Goal: Transaction & Acquisition: Purchase product/service

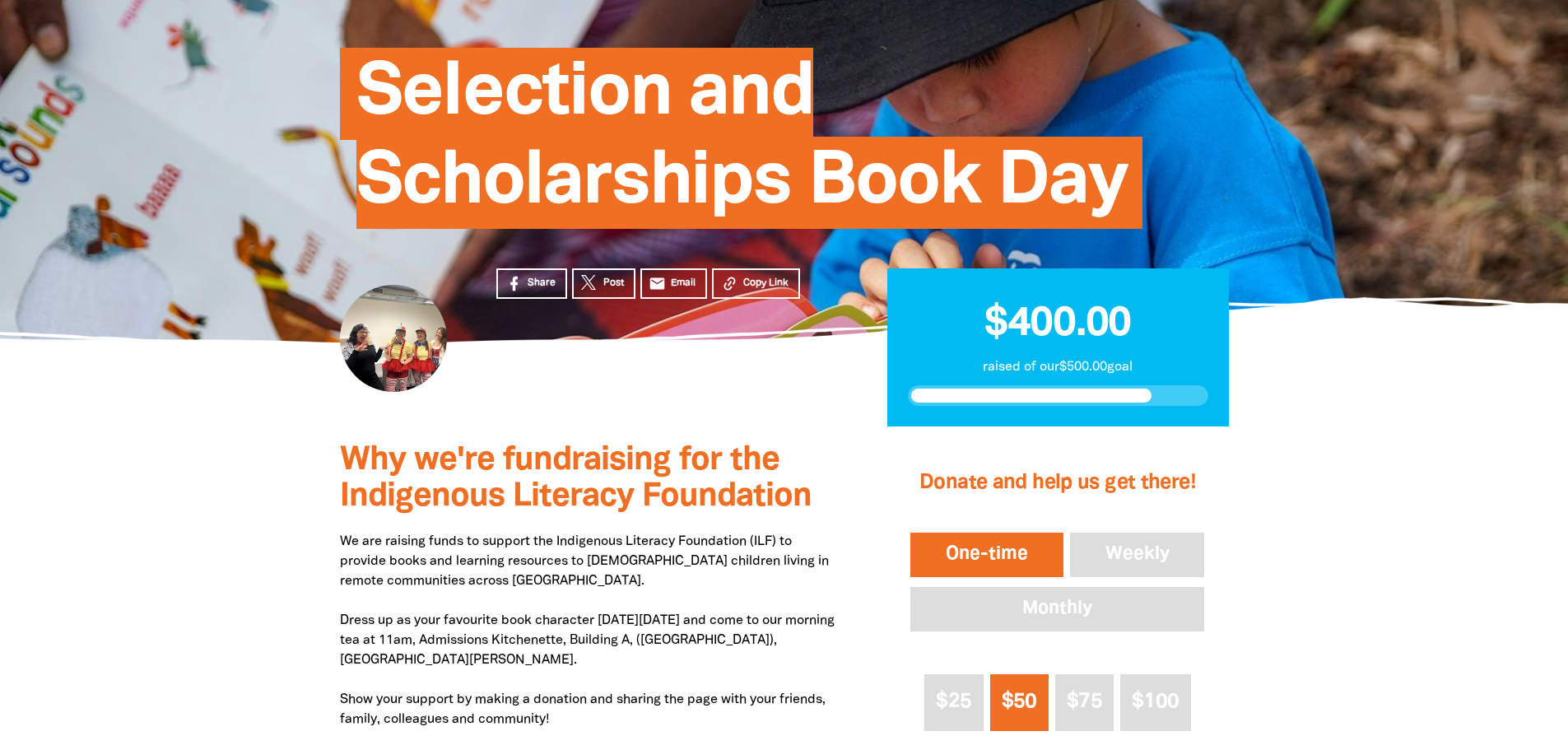
scroll to position [411, 0]
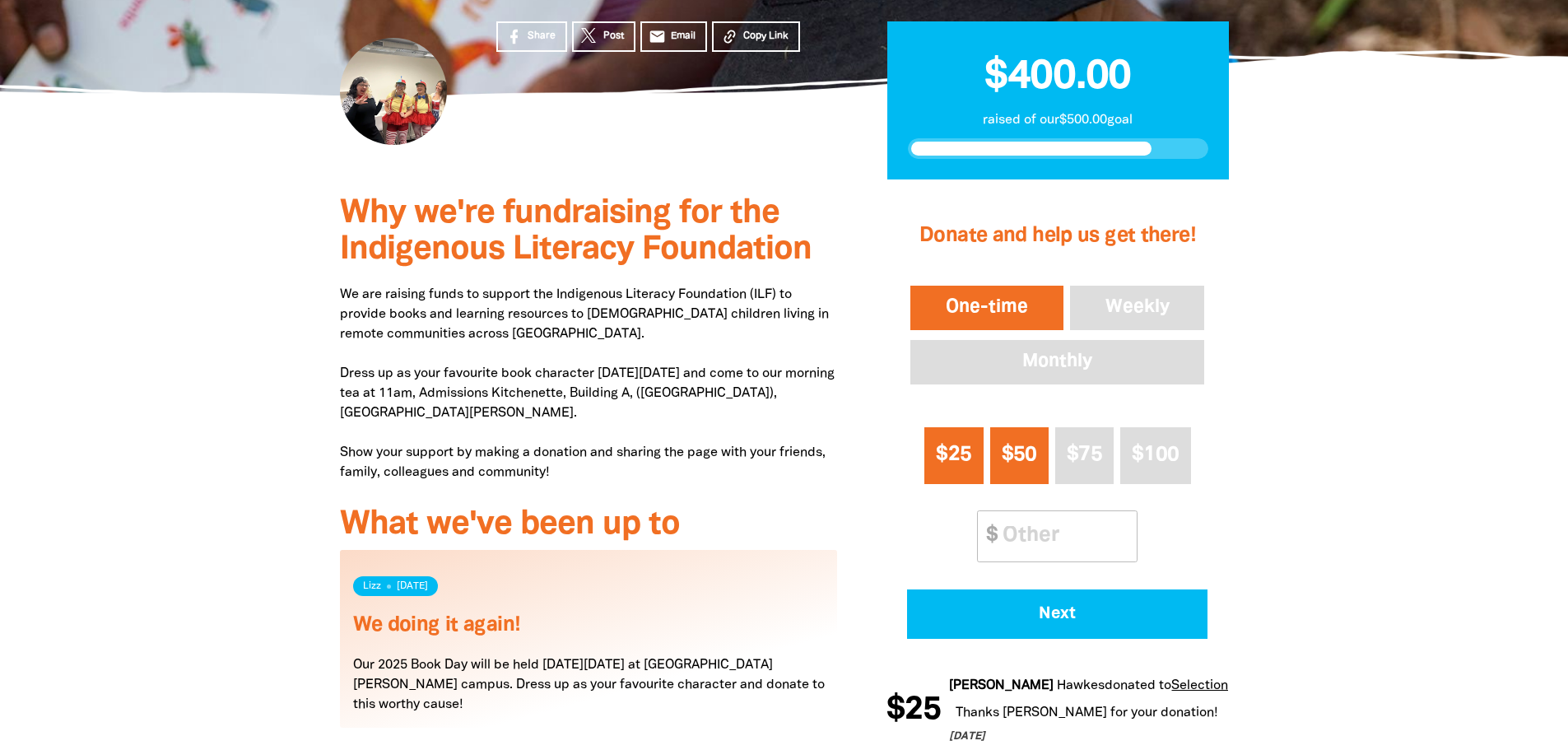
click at [968, 470] on button "$25" at bounding box center [954, 455] width 58 height 57
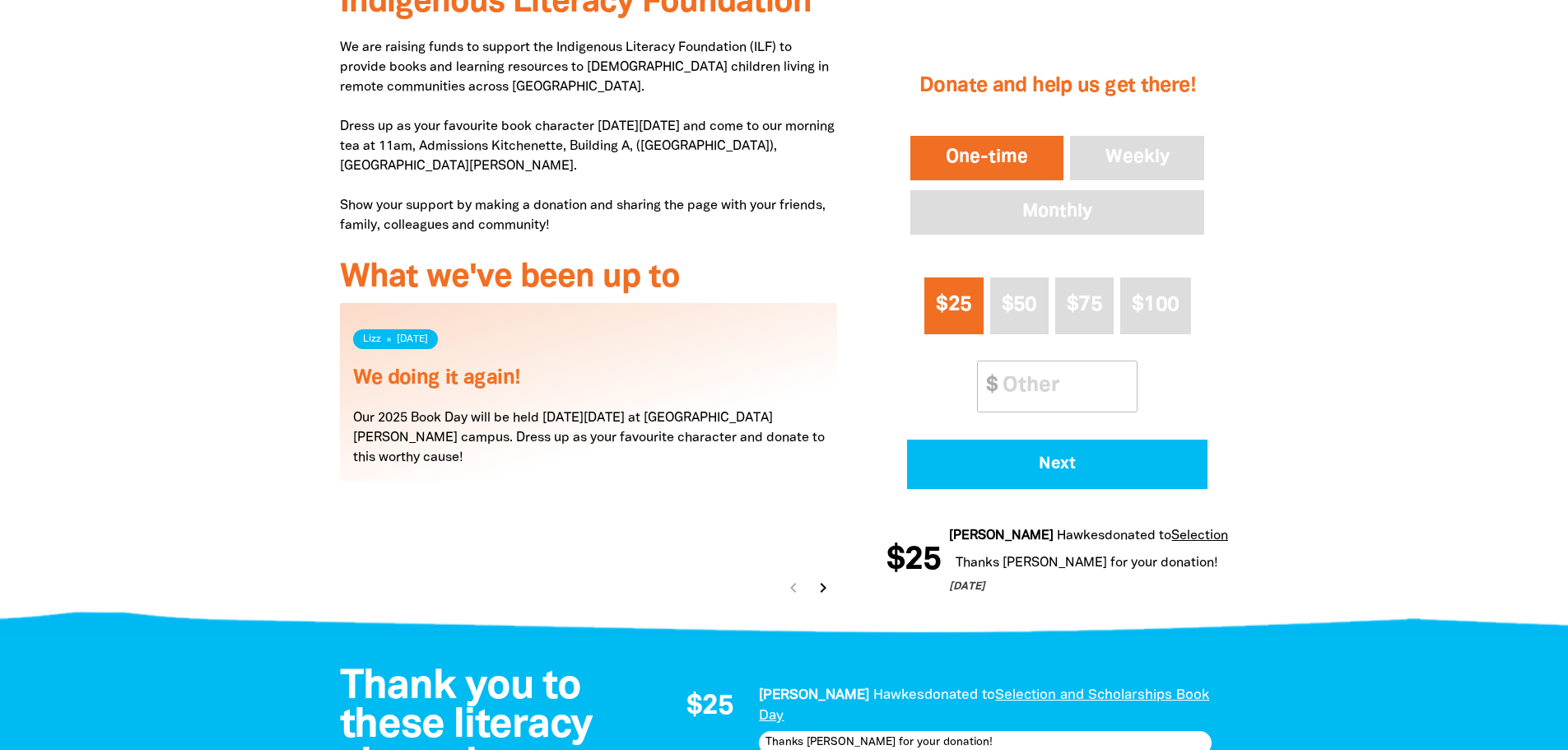
scroll to position [741, 0]
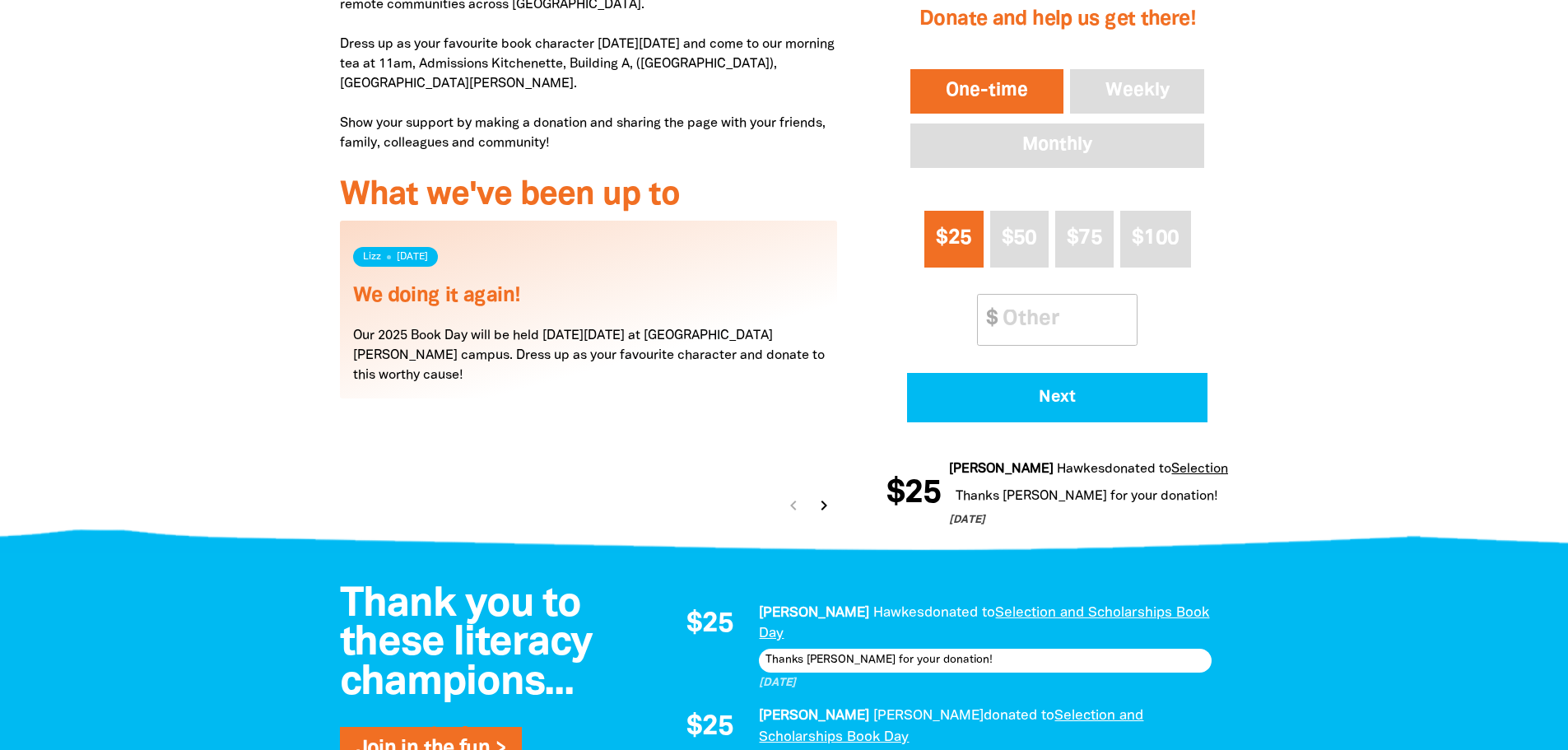
click at [822, 496] on icon "chevron_right" at bounding box center [824, 505] width 19 height 19
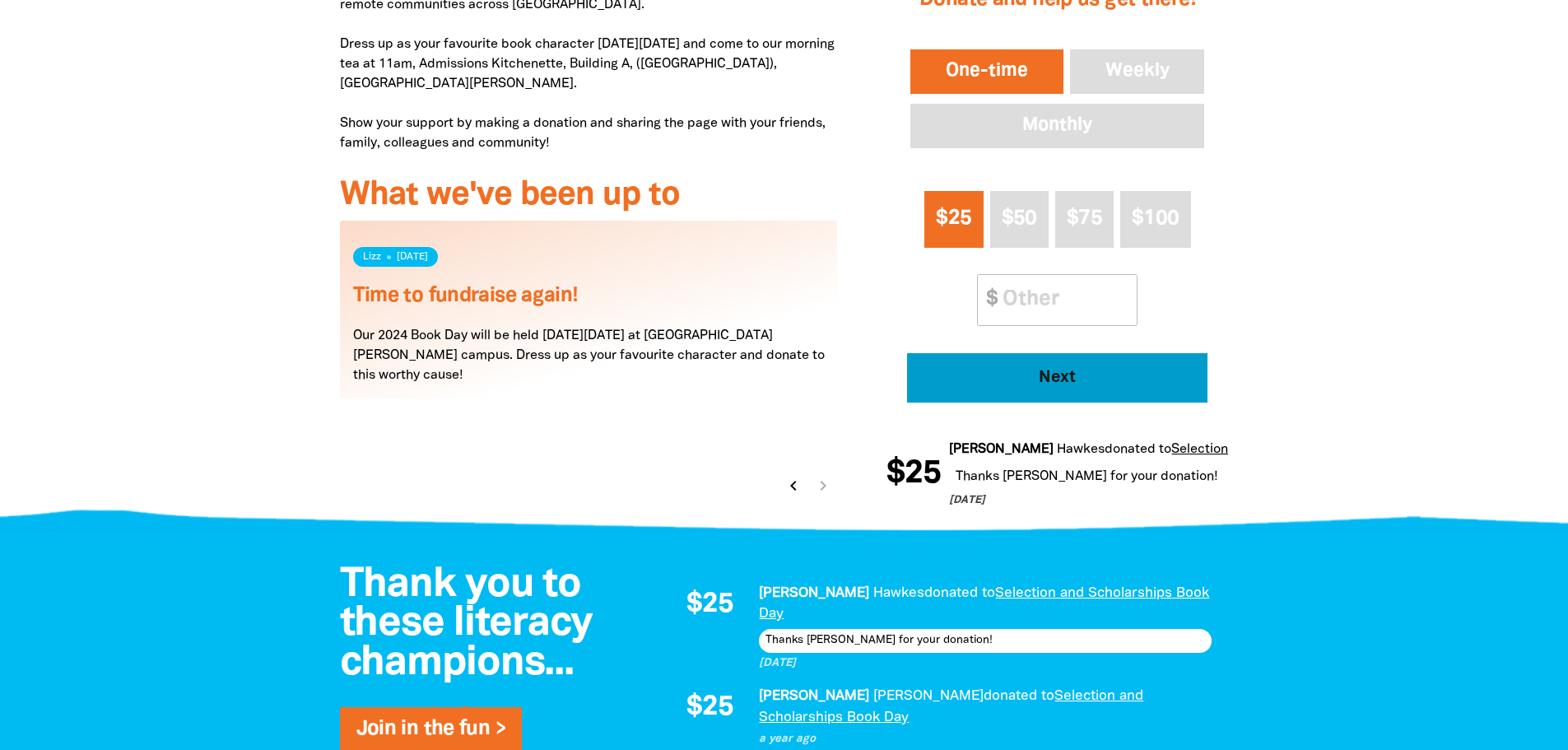
click at [1073, 380] on span "Next" at bounding box center [1058, 377] width 255 height 16
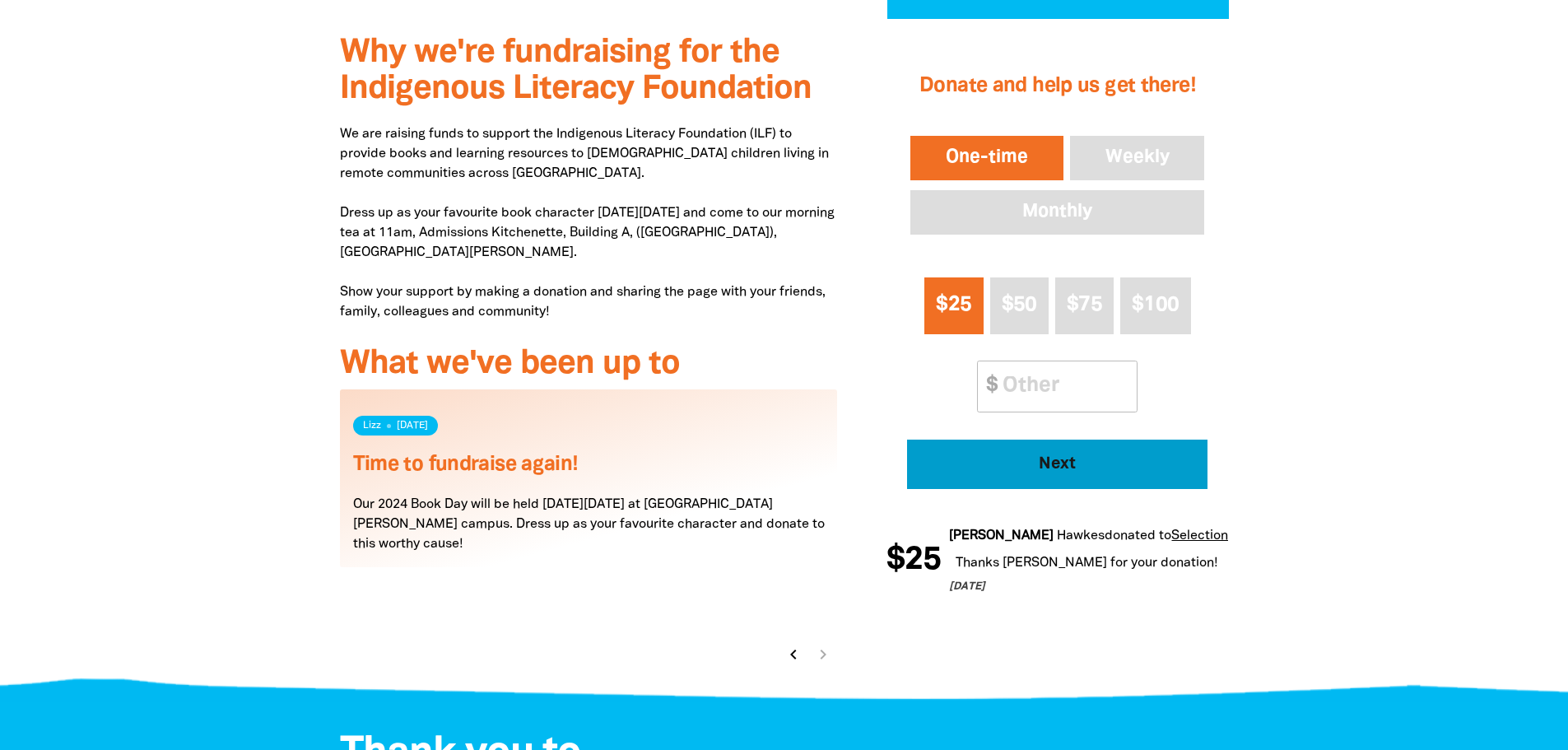
select select "AU"
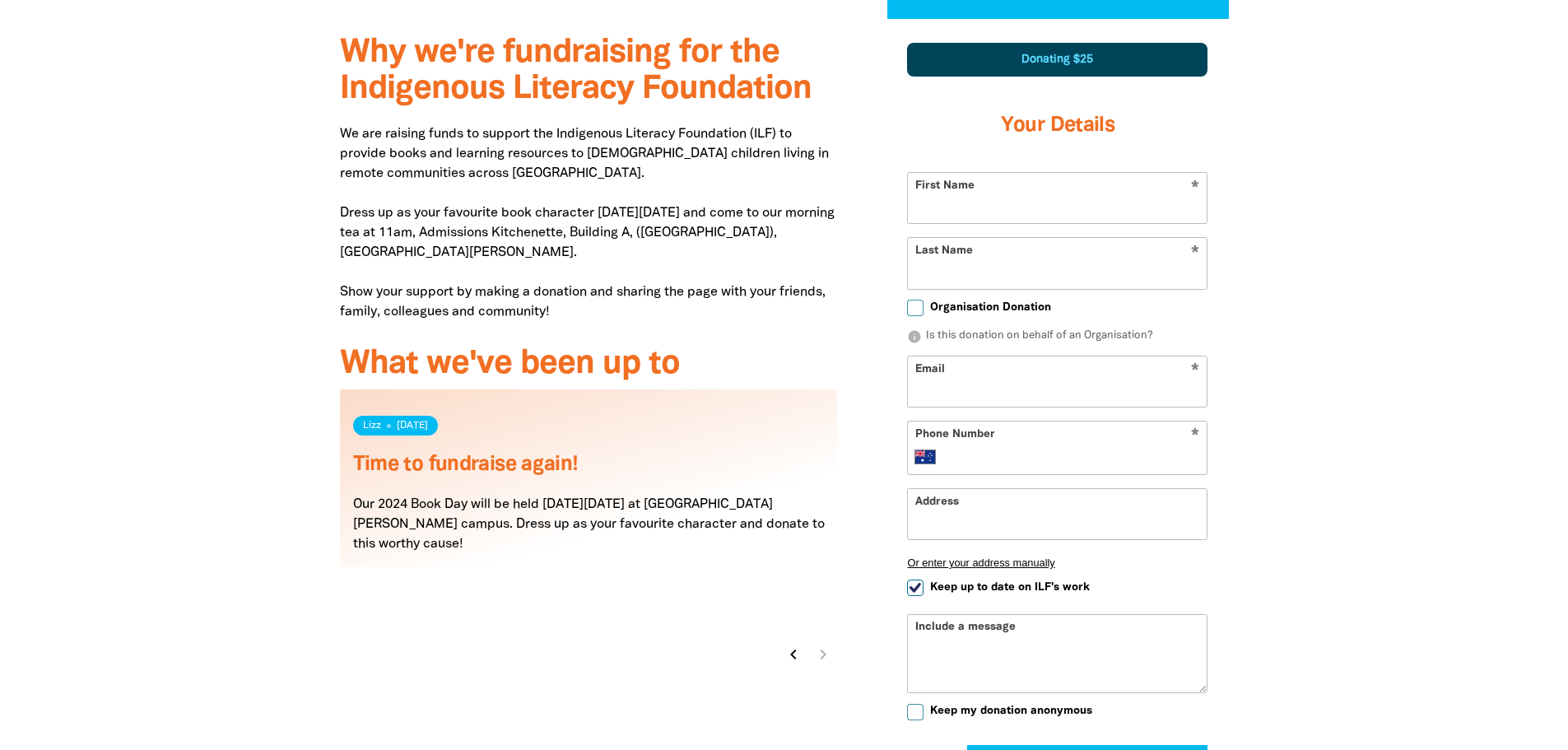
click at [1076, 204] on input "First Name" at bounding box center [1058, 198] width 299 height 50
type input "[PERSON_NAME]"
click at [919, 307] on input "Organisation Donation" at bounding box center [915, 308] width 16 height 16
checkbox input "true"
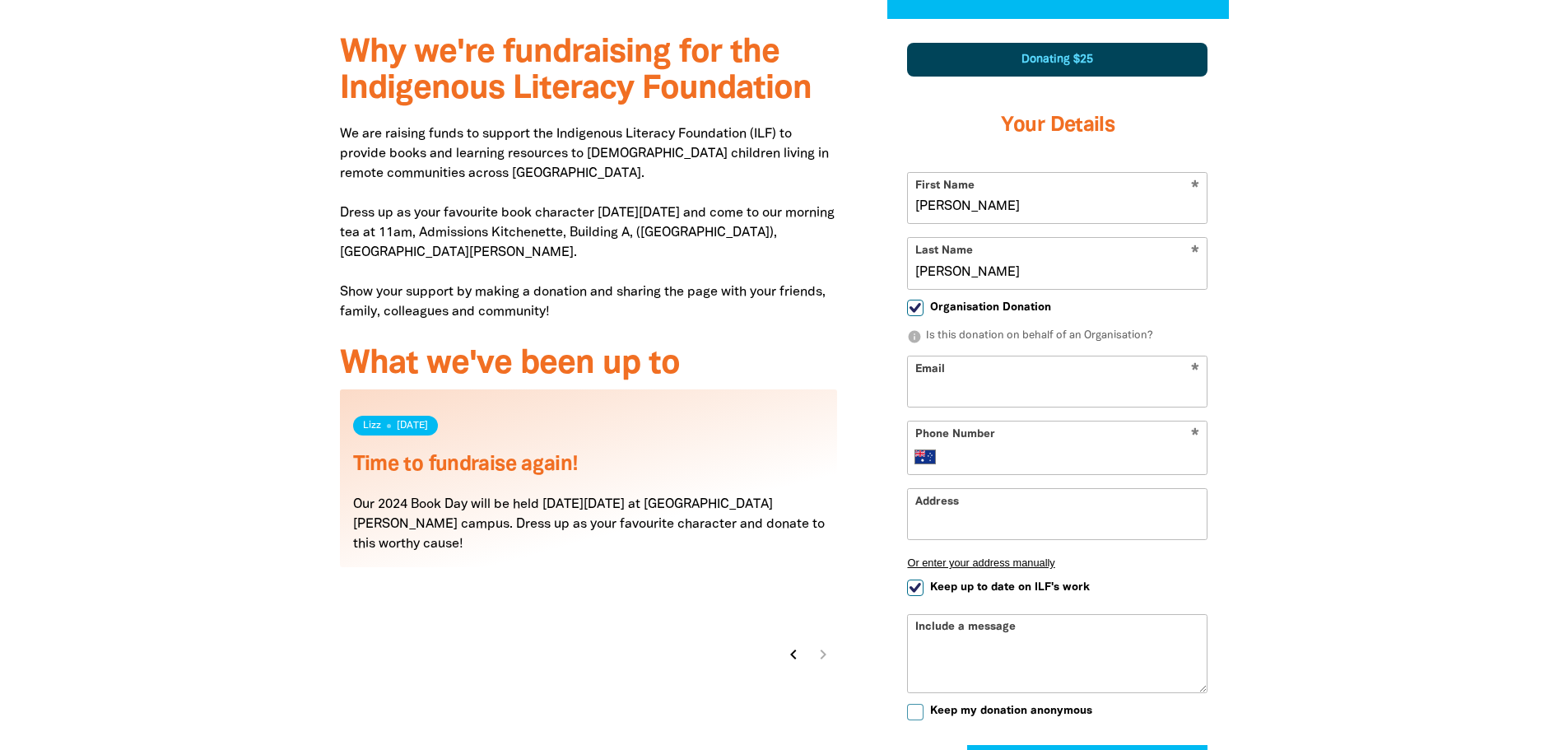
select select "AU"
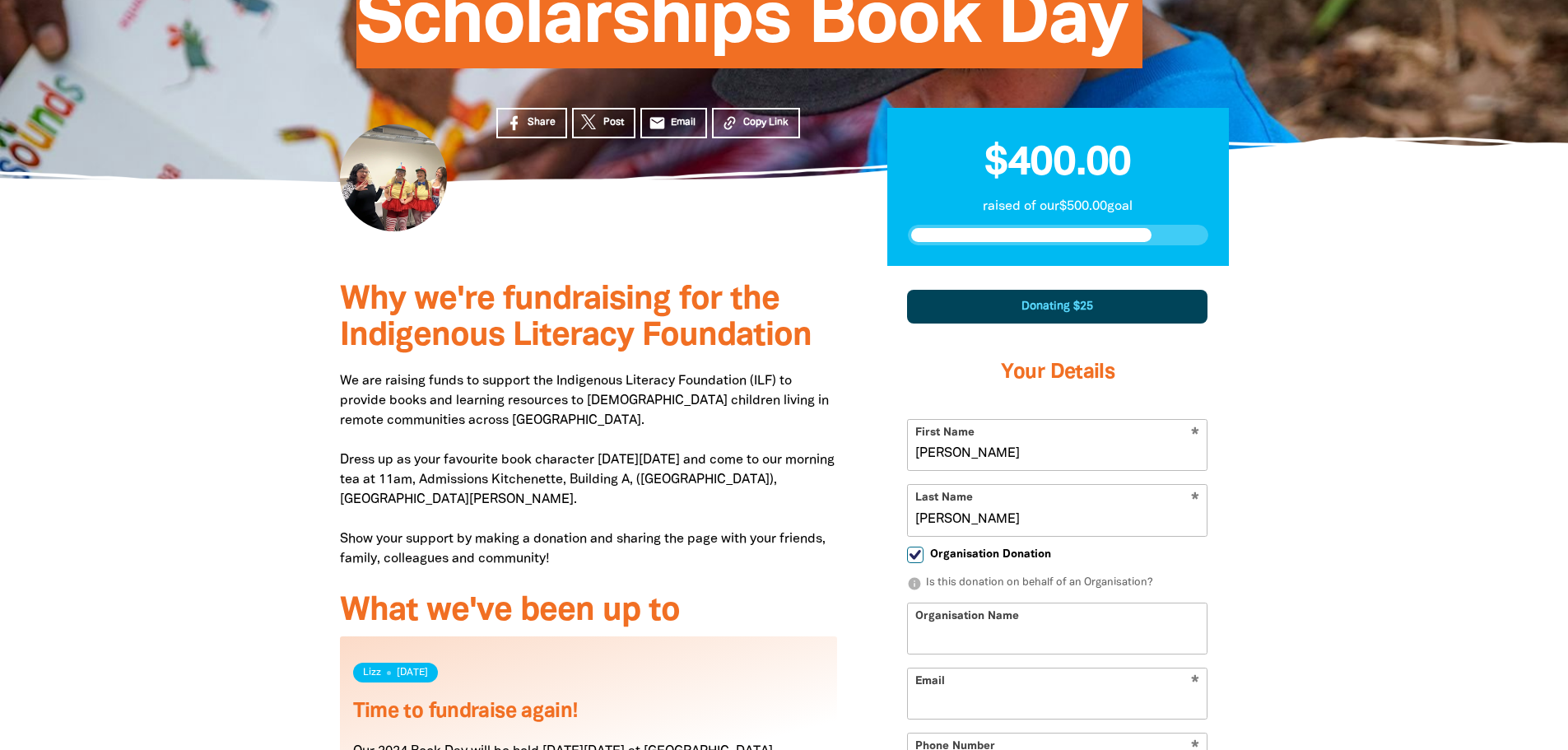
scroll to position [408, 0]
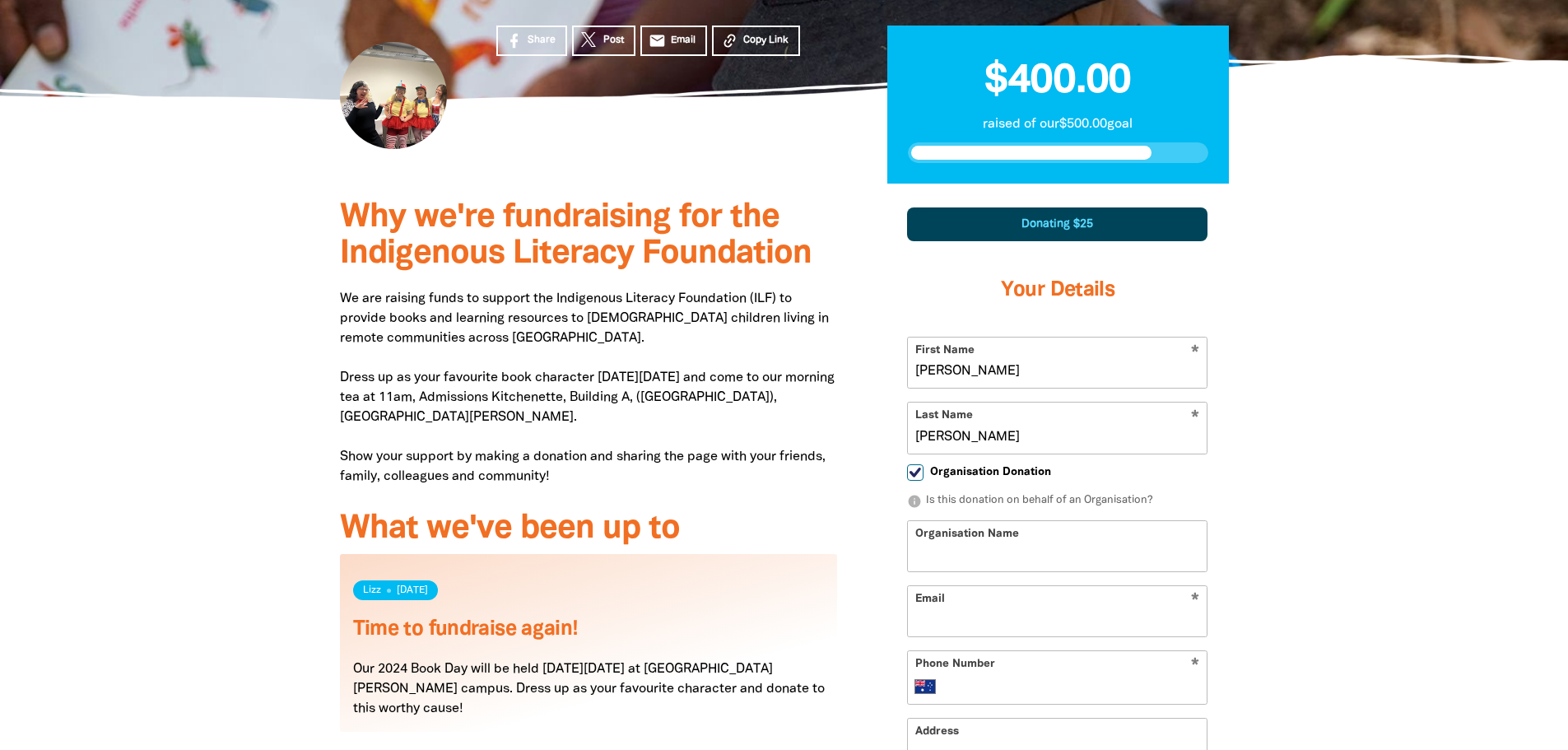
click at [917, 473] on input "Organisation Donation" at bounding box center [915, 472] width 16 height 16
checkbox input "false"
select select "AU"
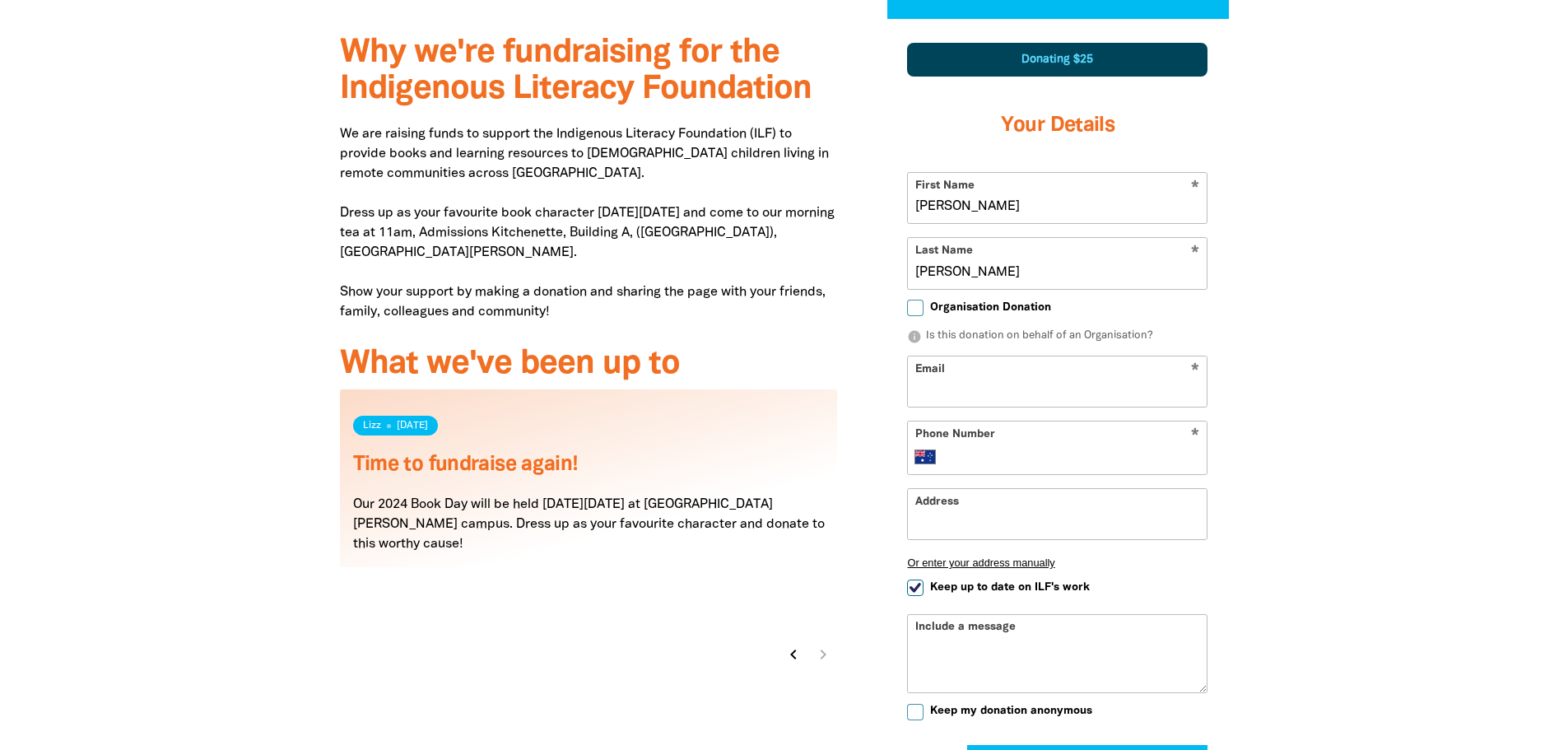
click at [1008, 389] on input "Email" at bounding box center [1058, 381] width 299 height 50
type input "vipin.kumar@federation.edu.au"
click at [1303, 454] on div at bounding box center [784, 468] width 1568 height 897
click at [1120, 444] on div "* Phone Number International Afghanistan Åland Islands Albania Algeria American…" at bounding box center [1058, 447] width 301 height 54
click at [1072, 460] on input "Phone Number" at bounding box center [1074, 457] width 252 height 19
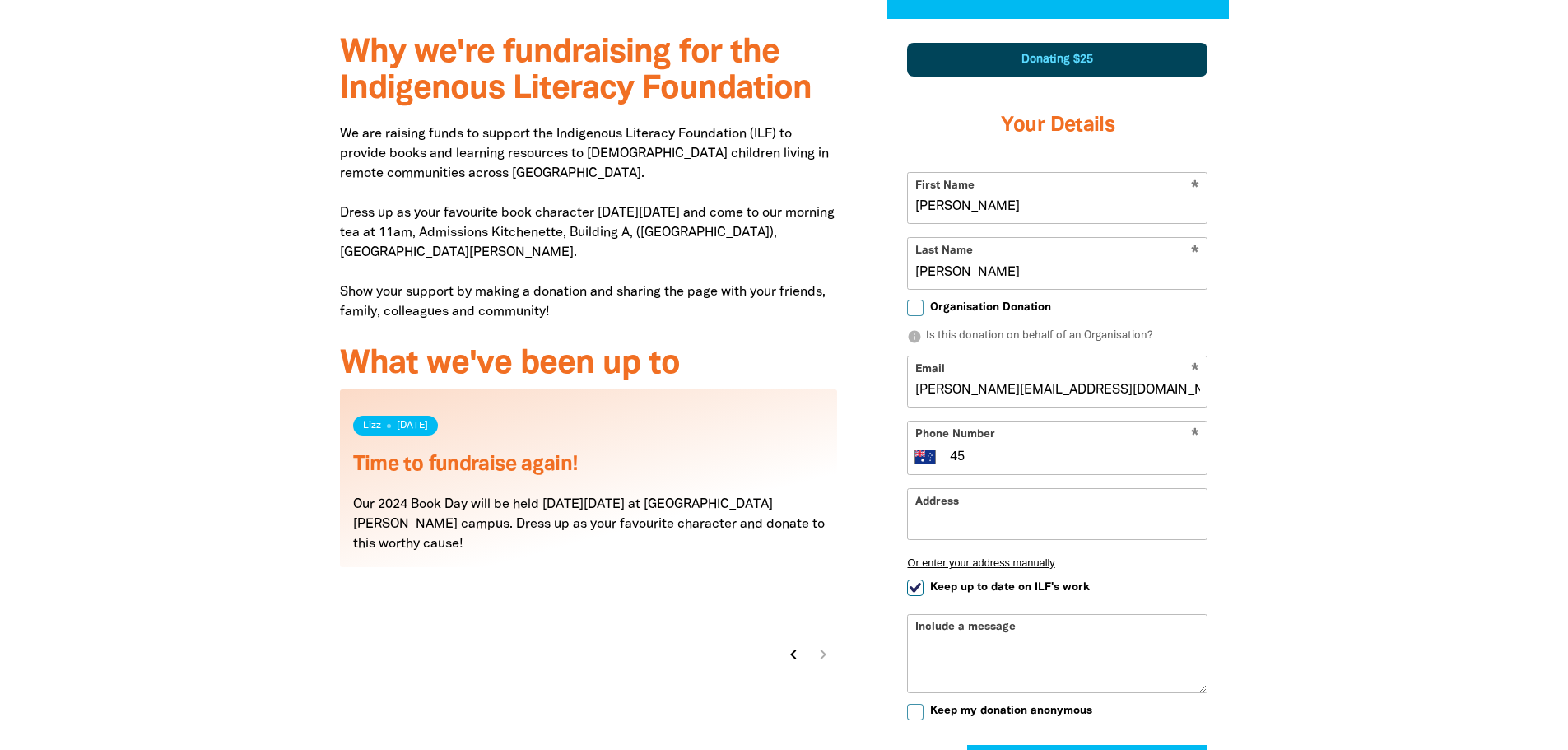
type input "4"
type input "0450 004 888"
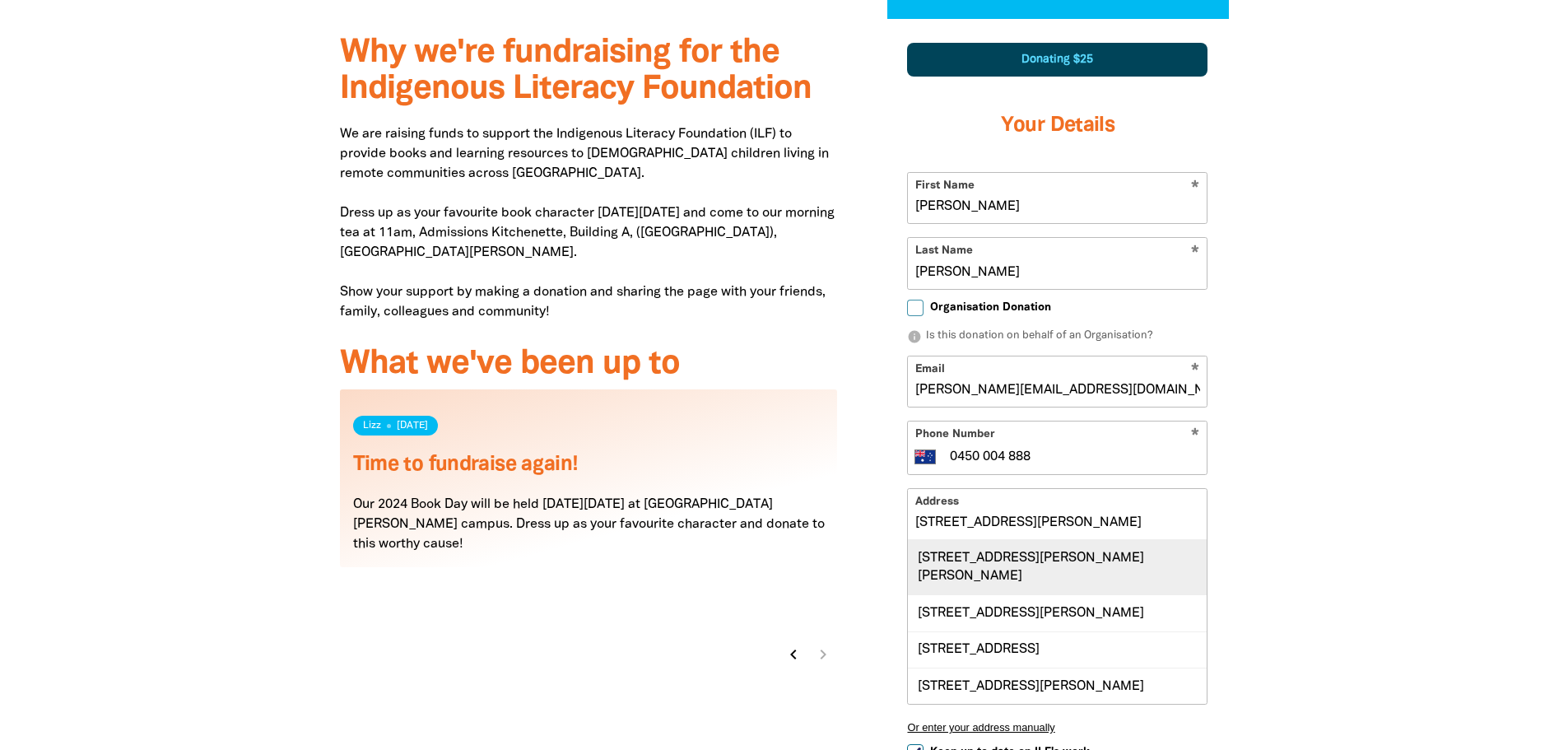
click at [1078, 564] on div "2 Bastow Lane, LUCAS VIC 3350" at bounding box center [1058, 568] width 299 height 54
type input "2 Bastow Lane, LUCAS VIC 3350"
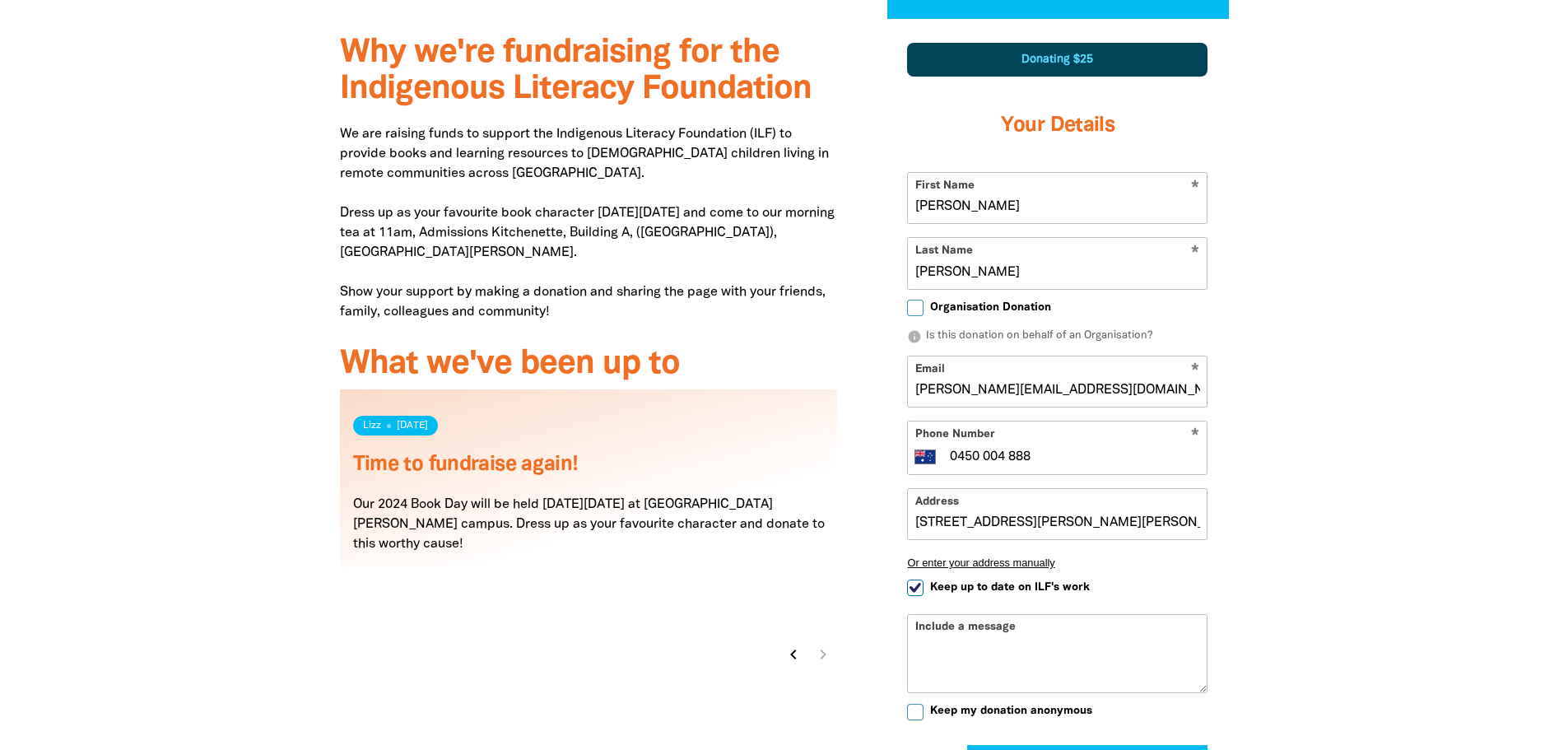
scroll to position [736, 0]
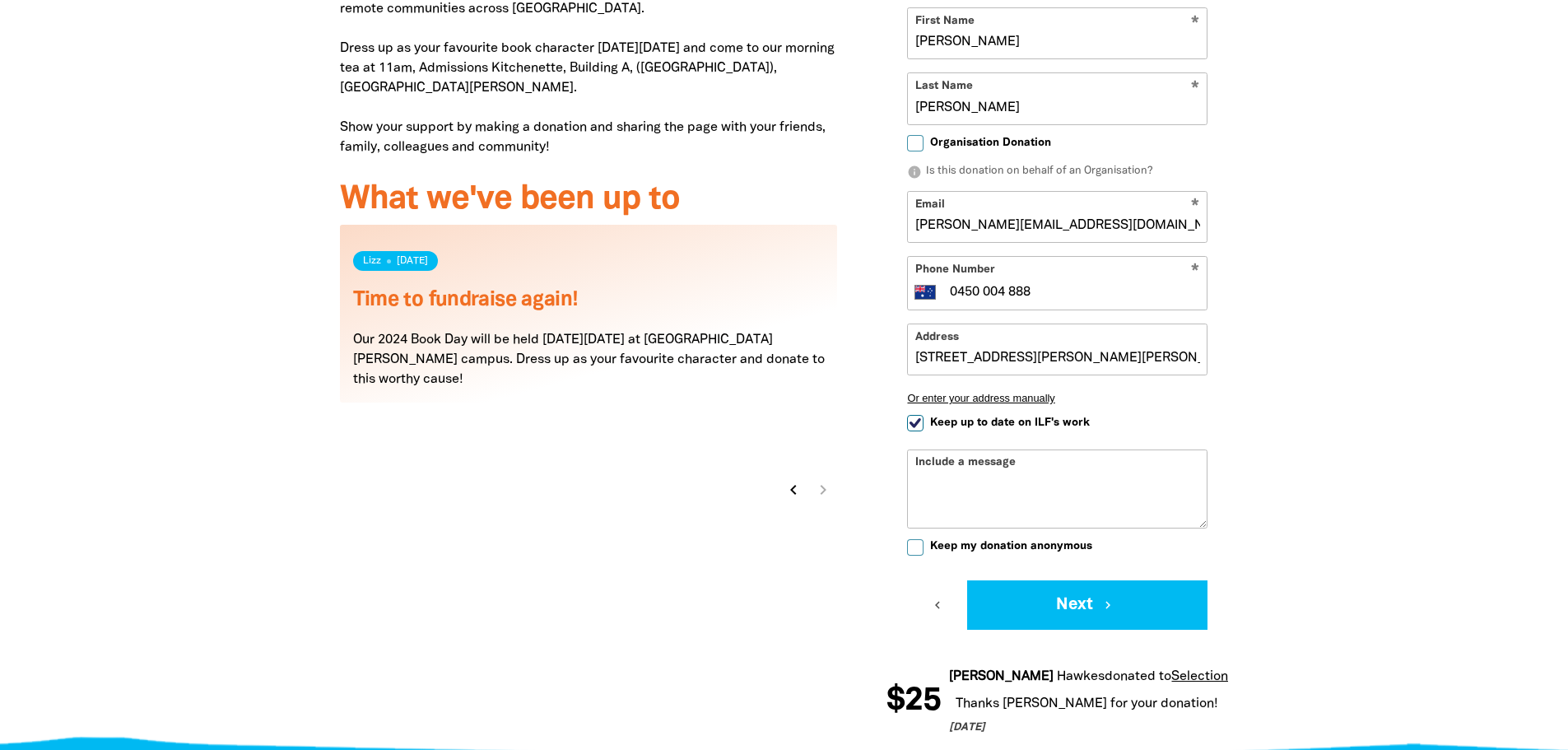
click at [1043, 459] on div "Include a message" at bounding box center [1058, 488] width 301 height 79
click at [1039, 470] on div "Include a message" at bounding box center [1058, 488] width 301 height 79
click at [1094, 622] on button "Next chevron_right" at bounding box center [1088, 604] width 241 height 49
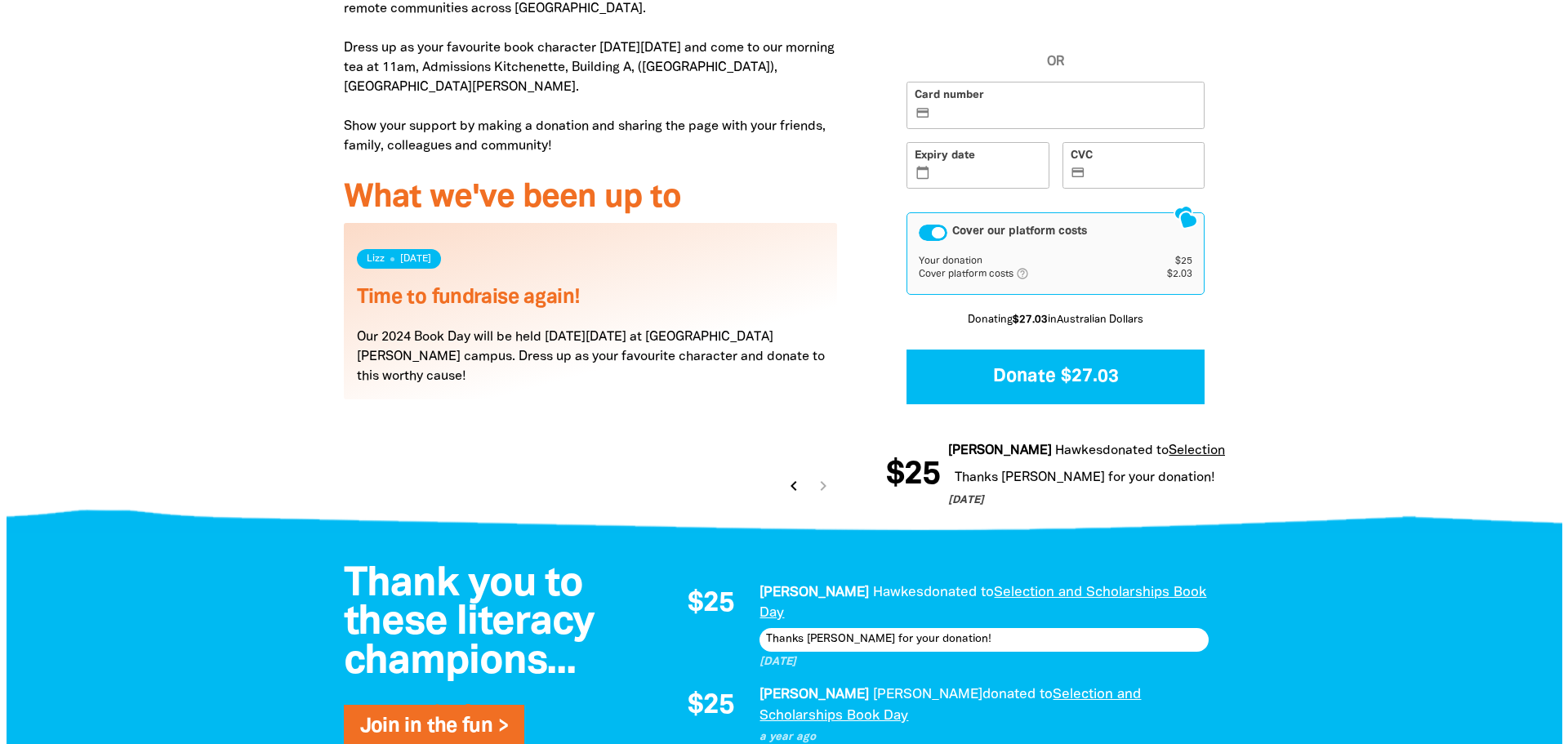
scroll to position [530, 0]
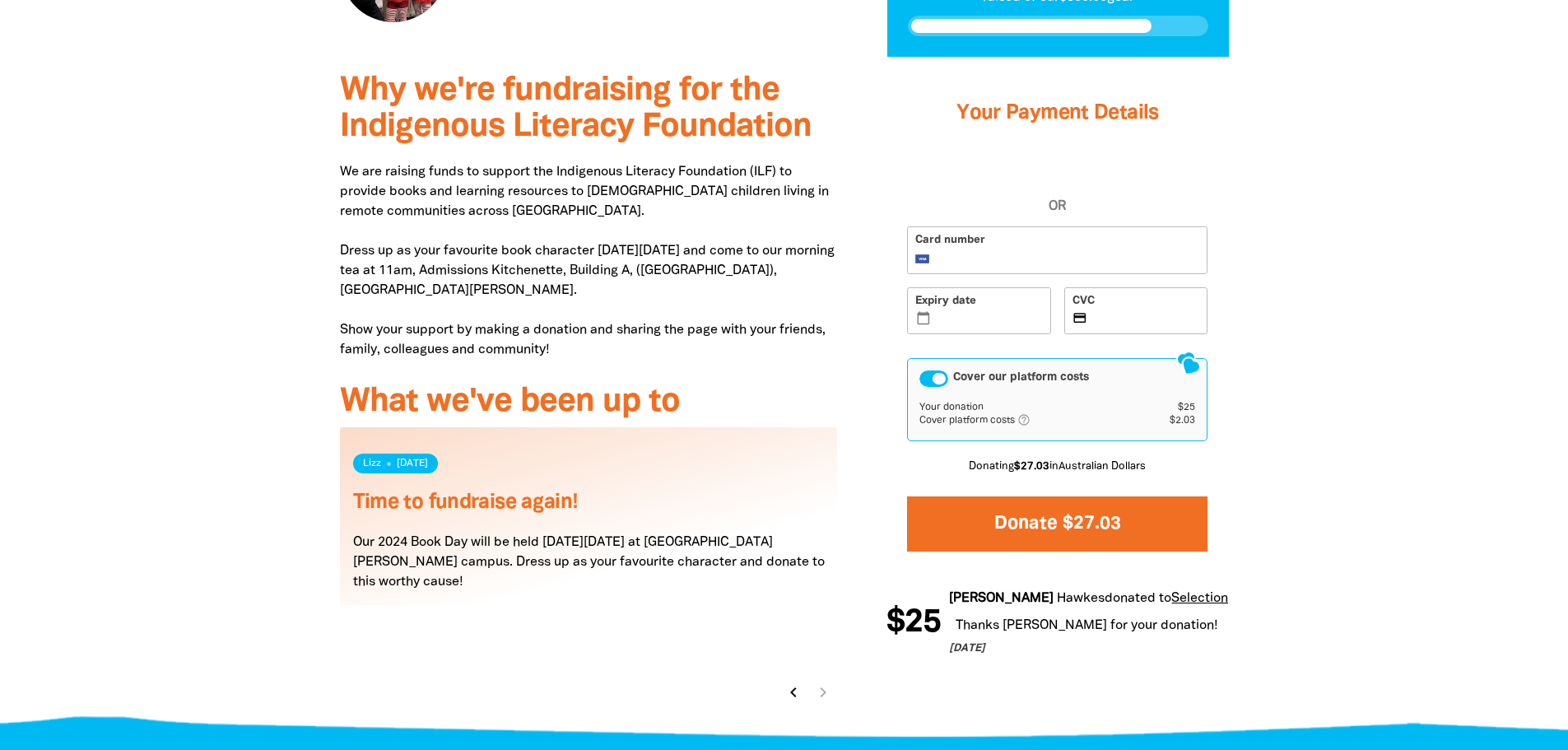
click at [1062, 533] on button "Donate $27.03" at bounding box center [1058, 524] width 301 height 55
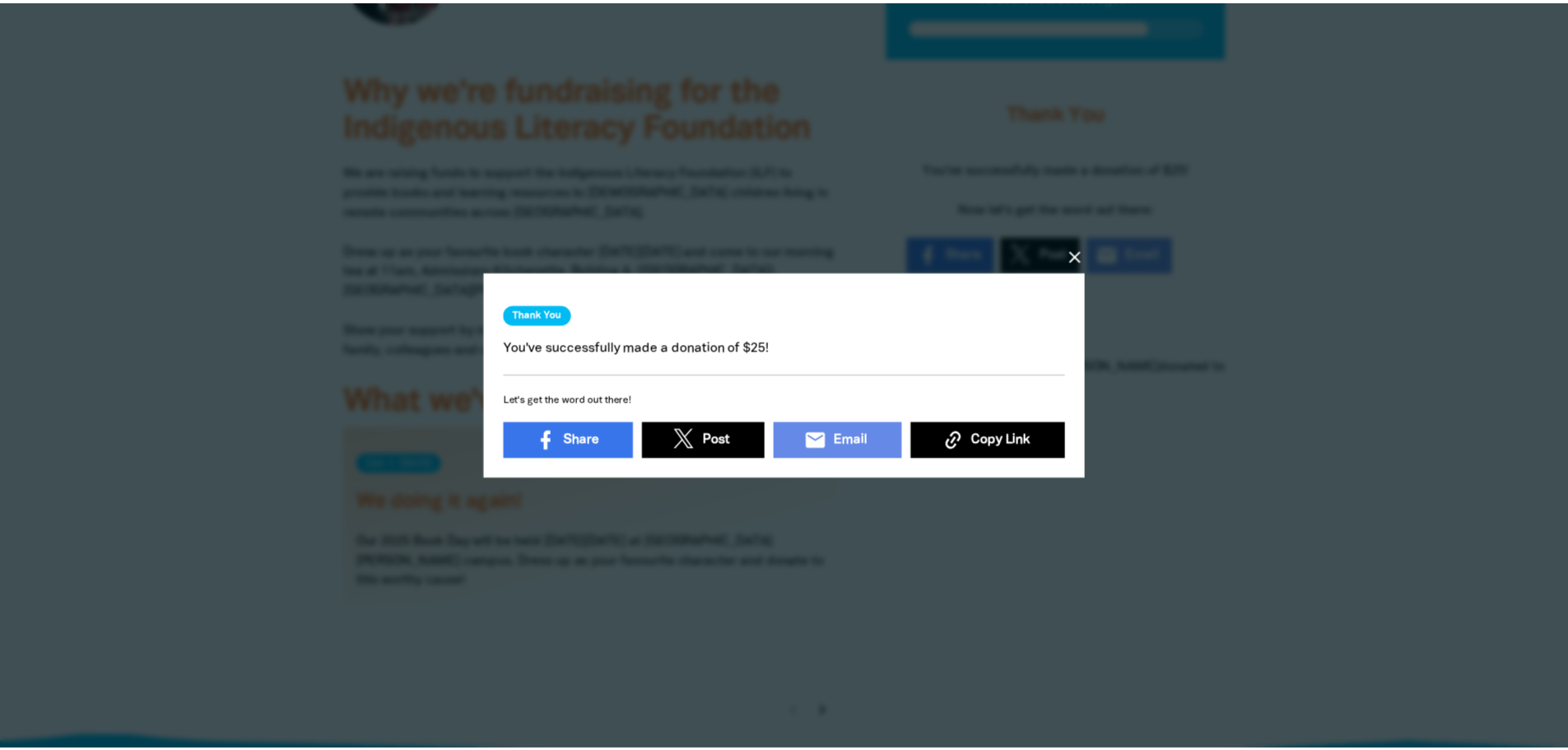
scroll to position [5, 0]
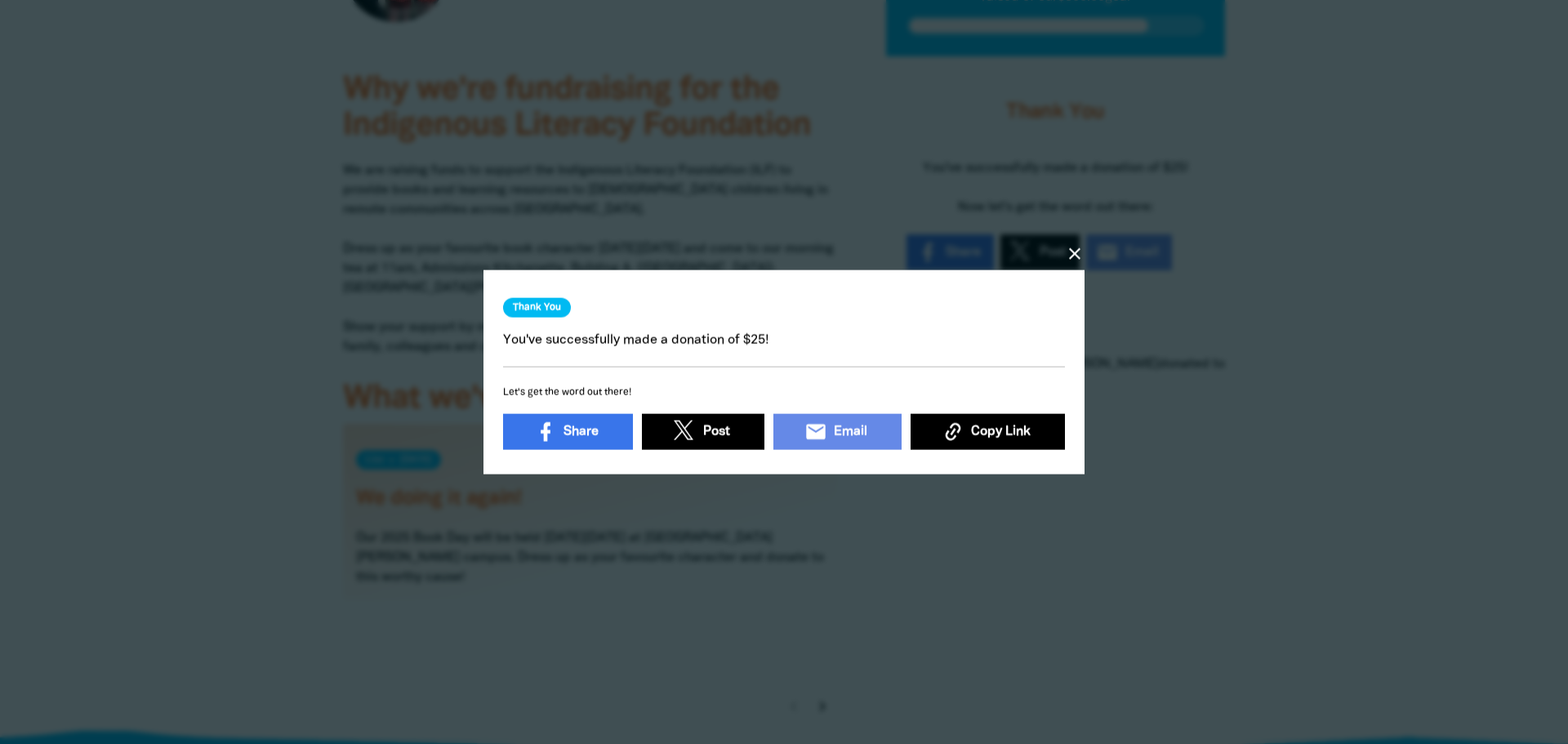
click at [1073, 251] on icon "close" at bounding box center [1074, 253] width 19 height 19
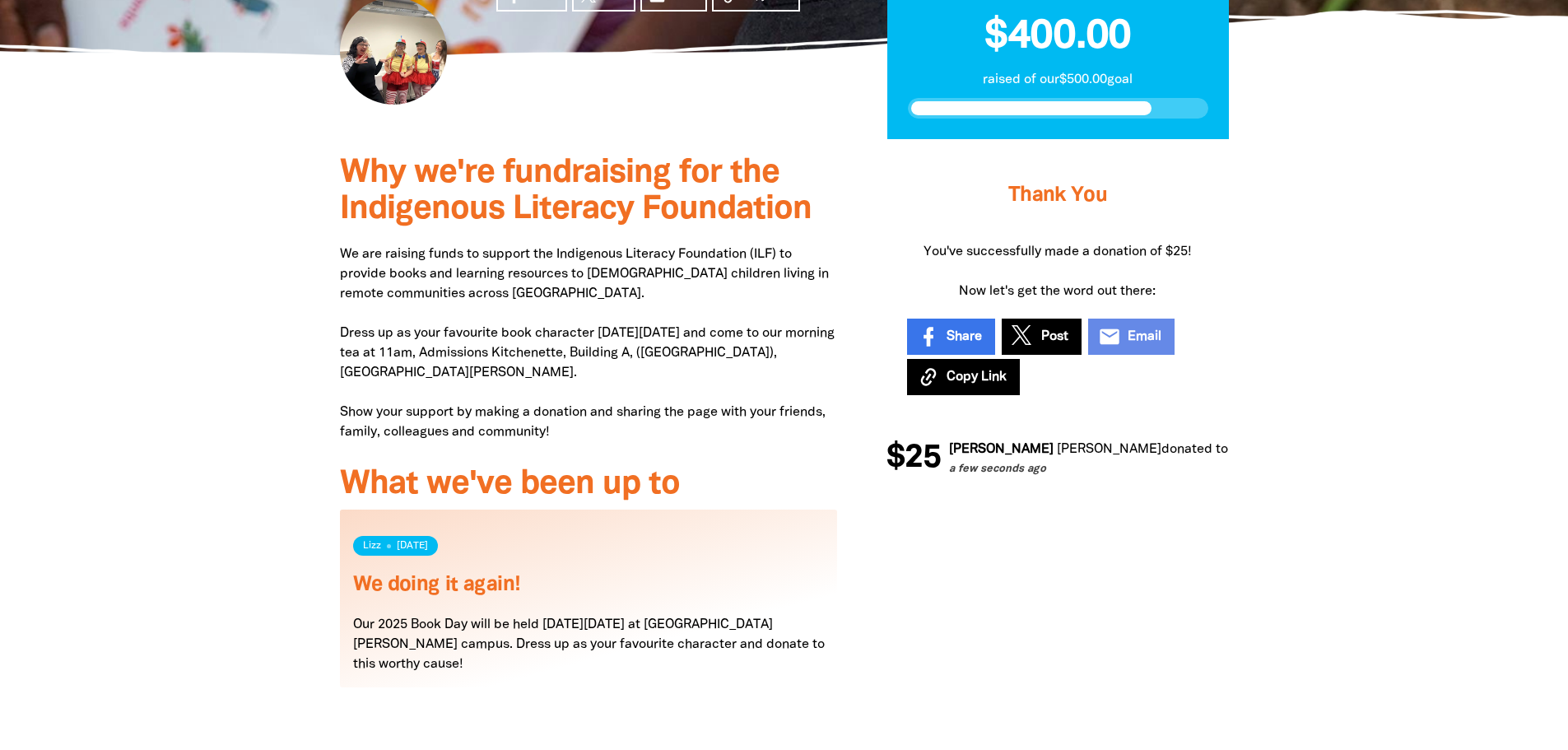
scroll to position [370, 0]
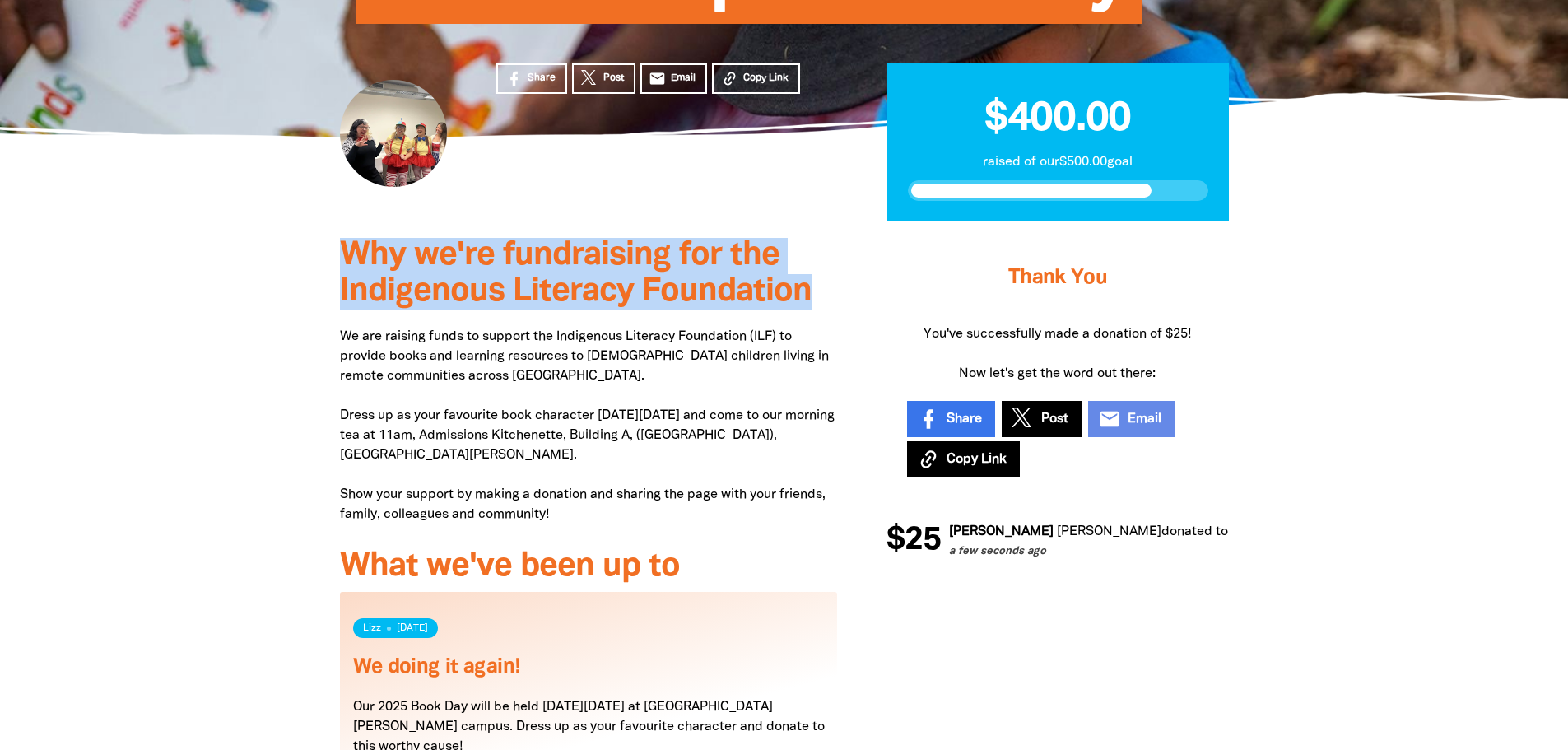
drag, startPoint x: 343, startPoint y: 262, endPoint x: 824, endPoint y: 294, distance: 482.1
click at [824, 294] on h3 "Why we're fundraising for the Indigenous Literacy Foundation" at bounding box center [588, 274] width 498 height 73
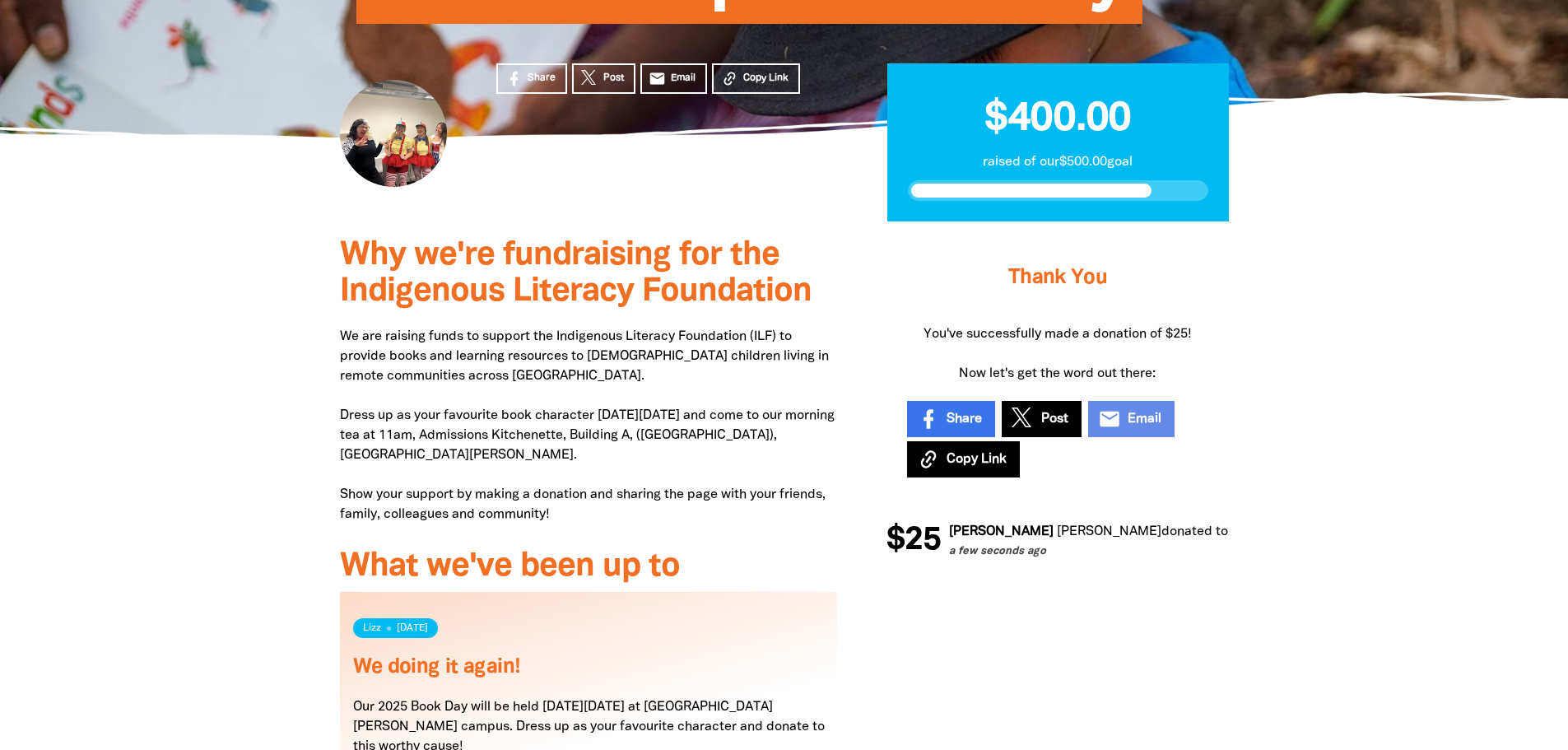
click at [517, 339] on p "We are raising funds to support the Indigenous Literacy Foundation (ILF) to pro…" at bounding box center [588, 426] width 498 height 198
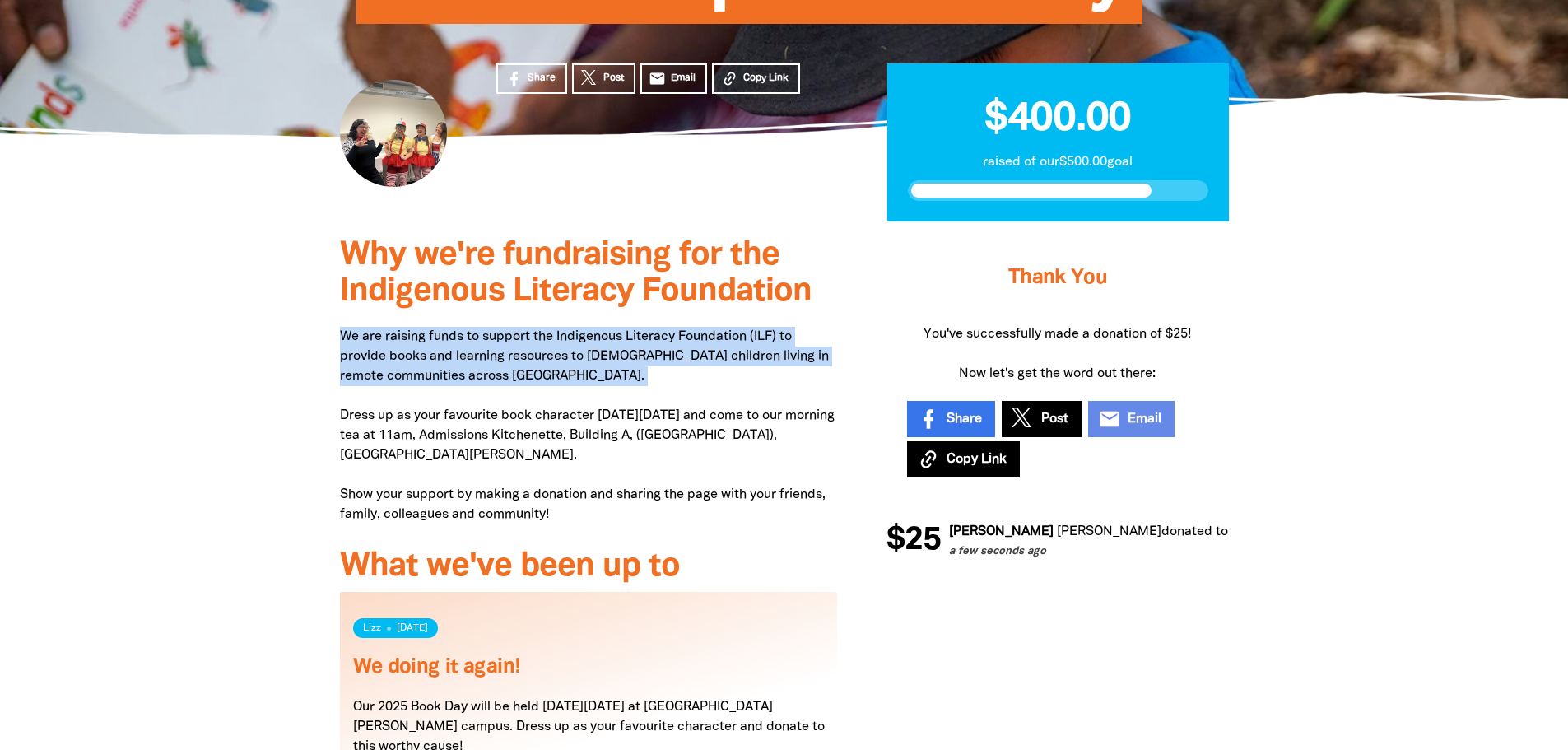
drag, startPoint x: 340, startPoint y: 334, endPoint x: 563, endPoint y: 390, distance: 229.9
click at [563, 390] on p "We are raising funds to support the Indigenous Literacy Foundation (ILF) to pro…" at bounding box center [588, 426] width 498 height 198
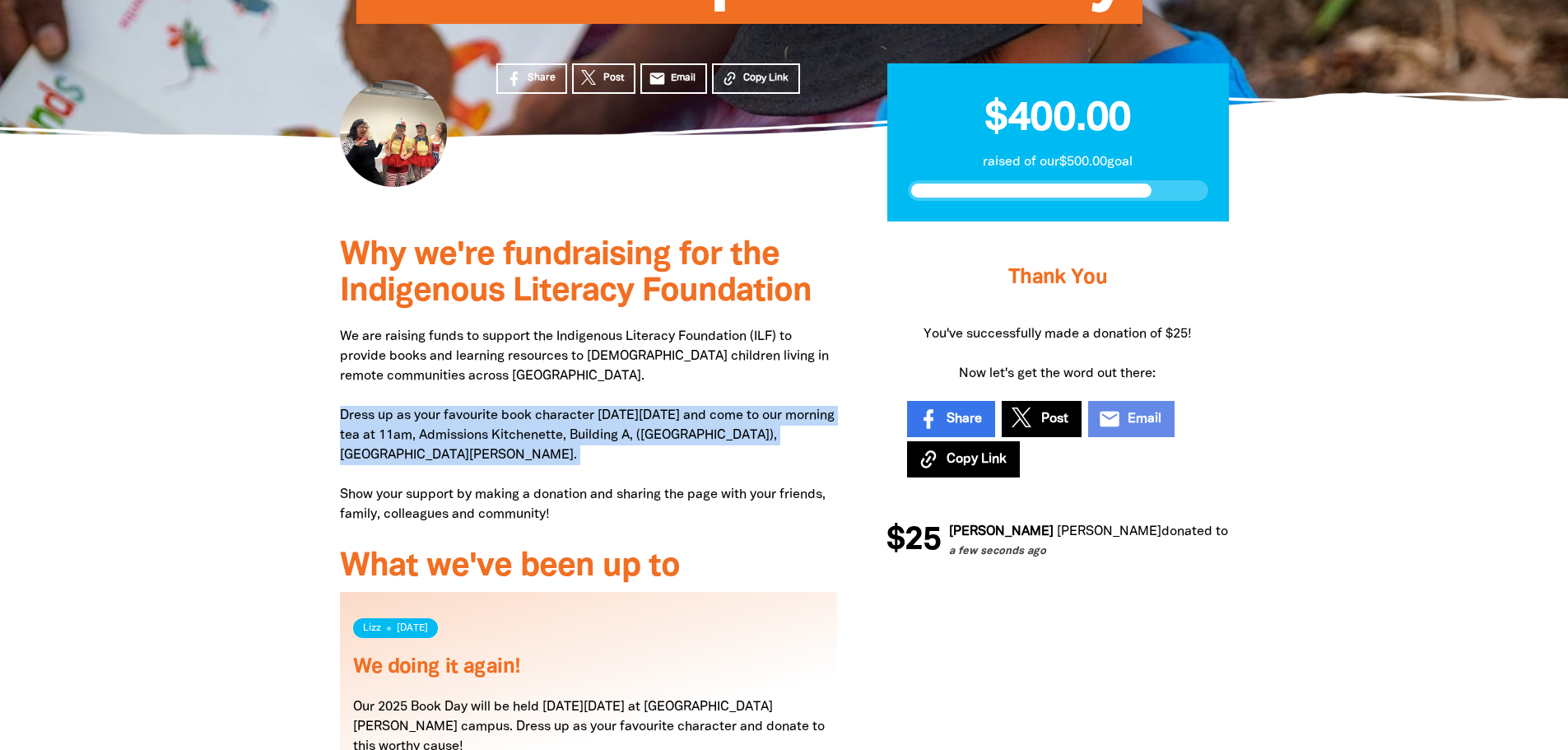
drag, startPoint x: 334, startPoint y: 413, endPoint x: 486, endPoint y: 473, distance: 163.4
click at [486, 473] on div "Why we're fundraising for the Indigenous Literacy Foundation We are raising fun…" at bounding box center [589, 569] width 547 height 695
click at [486, 473] on p "We are raising funds to support the Indigenous Literacy Foundation (ILF) to pro…" at bounding box center [588, 426] width 498 height 198
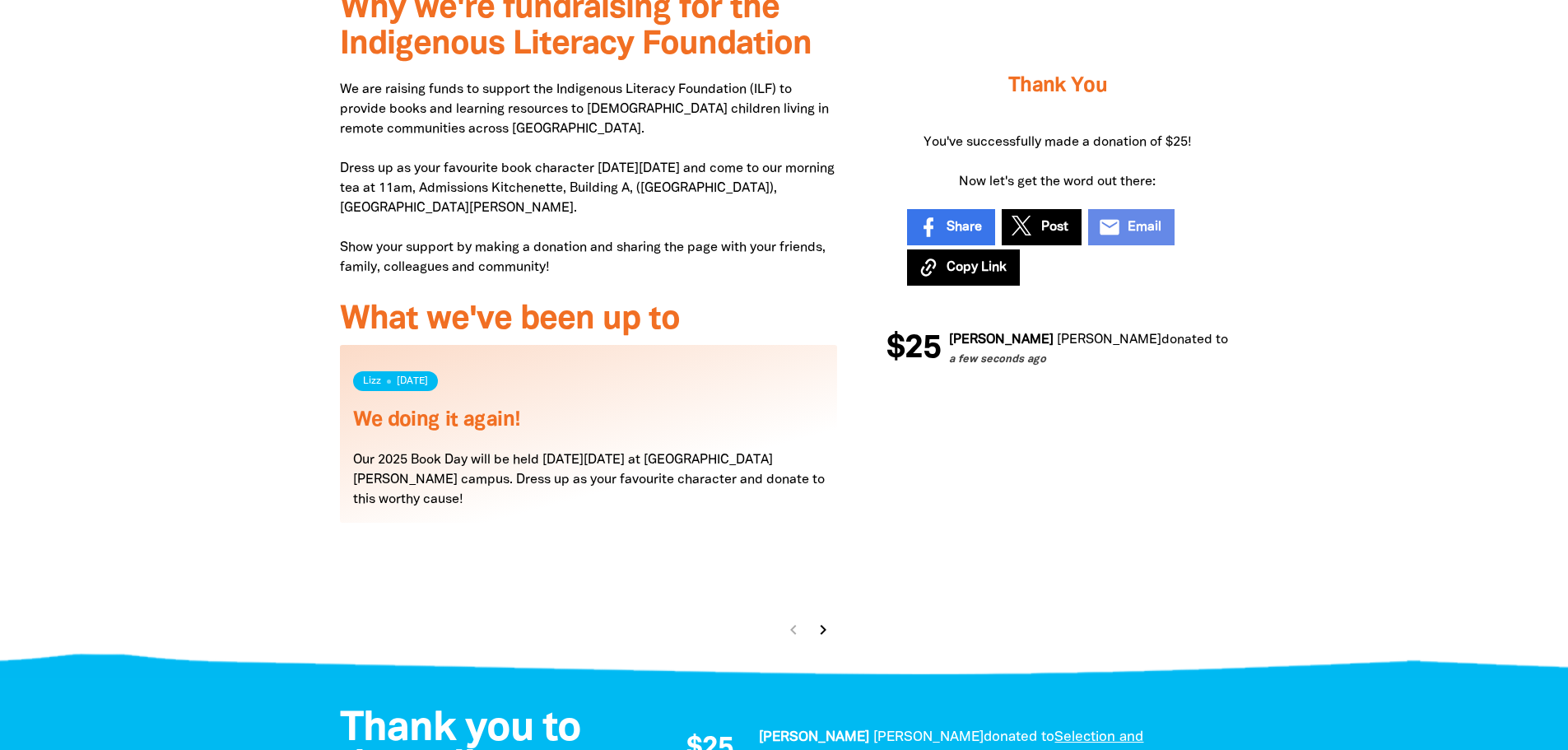
scroll to position [287, 0]
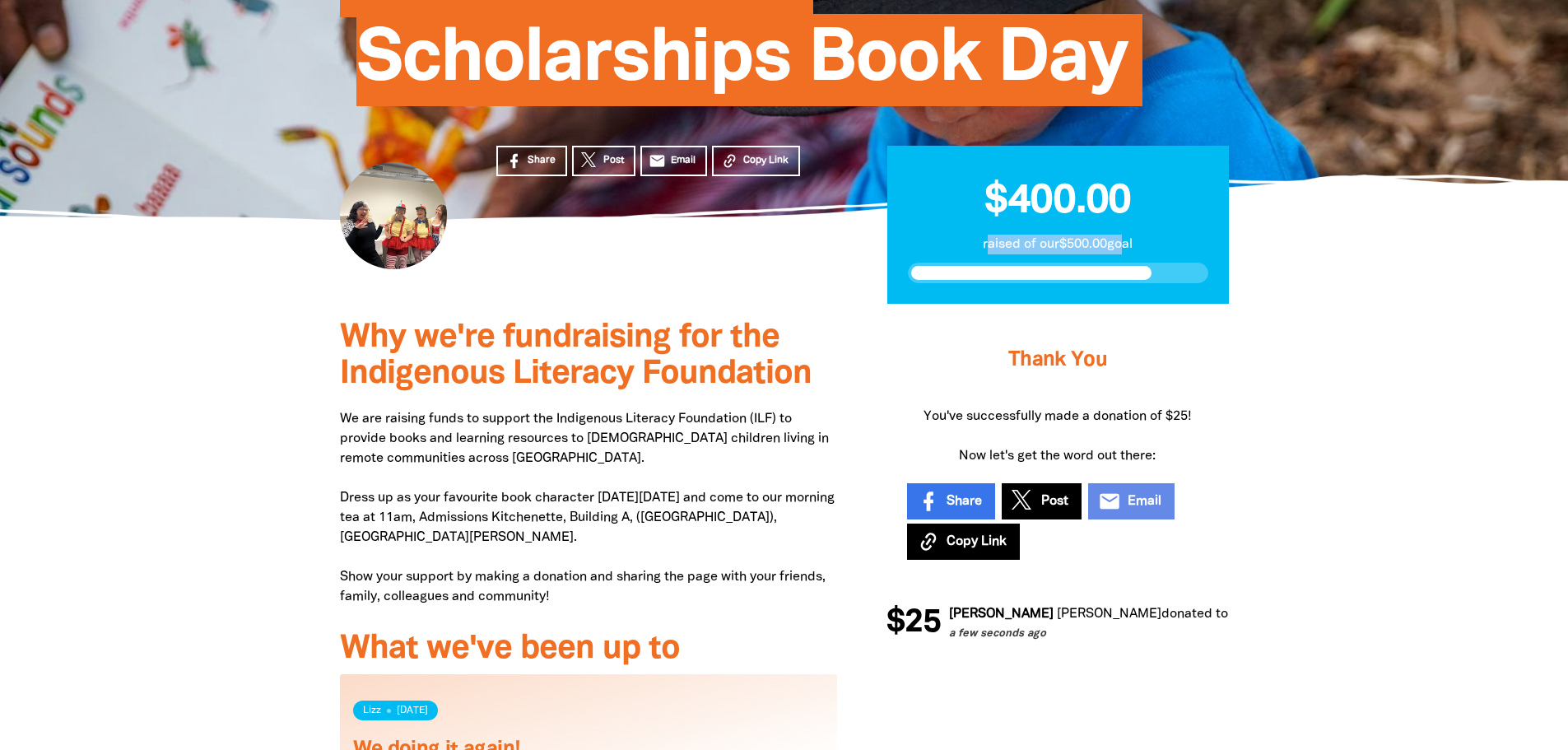
drag, startPoint x: 981, startPoint y: 249, endPoint x: 1121, endPoint y: 252, distance: 140.0
click at [1121, 252] on p "raised of our $500.00 goal" at bounding box center [1059, 245] width 301 height 19
click at [1376, 426] on div at bounding box center [784, 651] width 1568 height 695
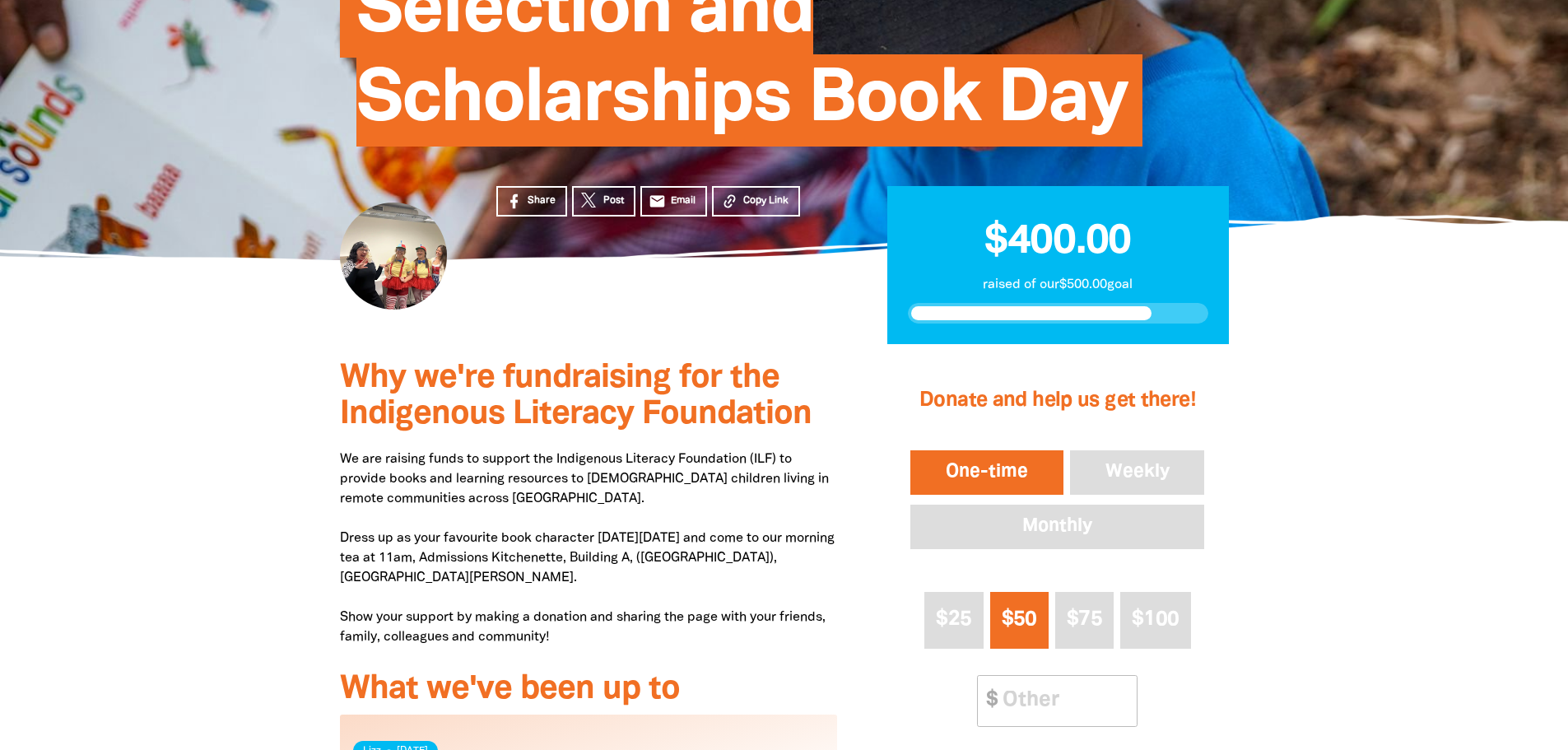
scroll to position [329, 0]
